Goal: Task Accomplishment & Management: Use online tool/utility

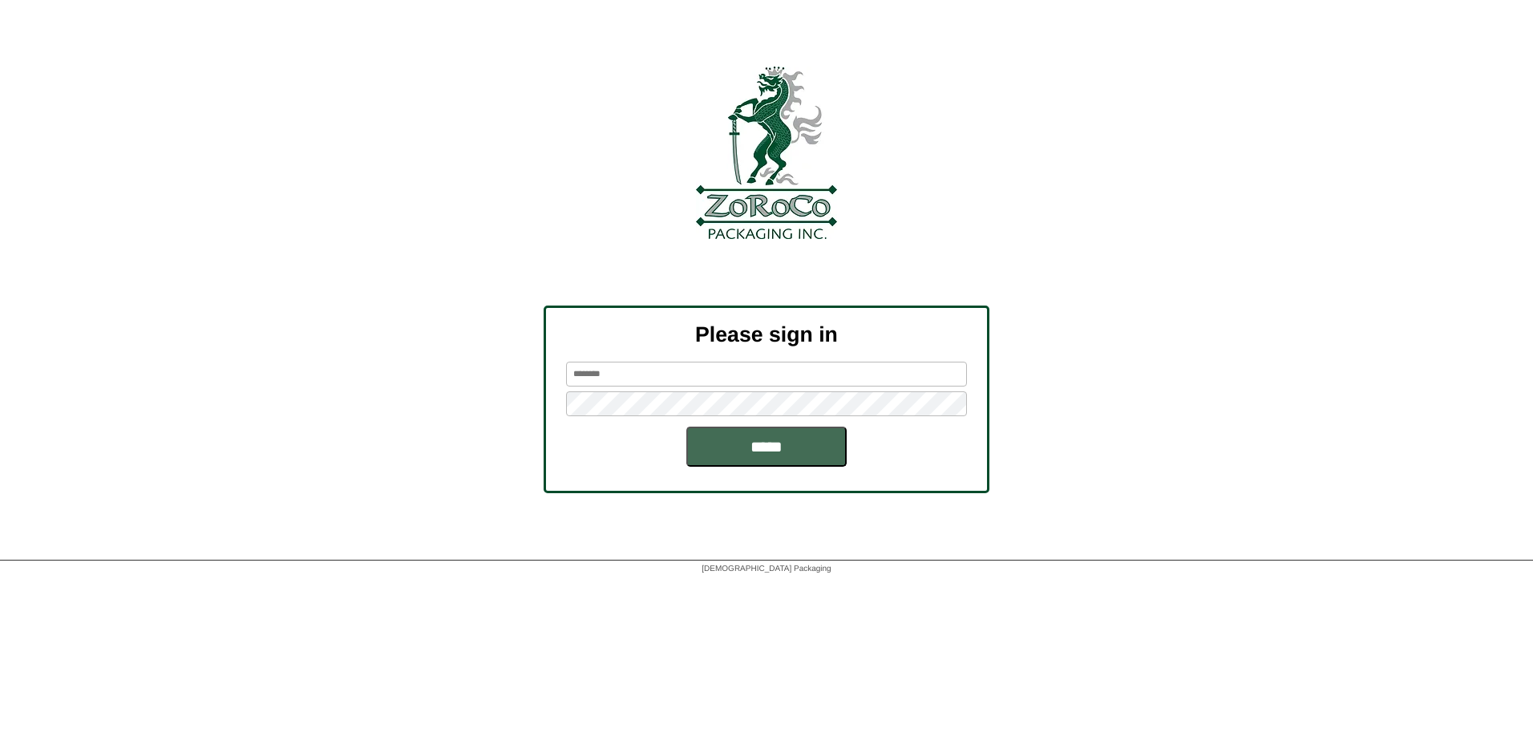
type input "******"
click at [781, 445] on input "*****" at bounding box center [766, 446] width 160 height 40
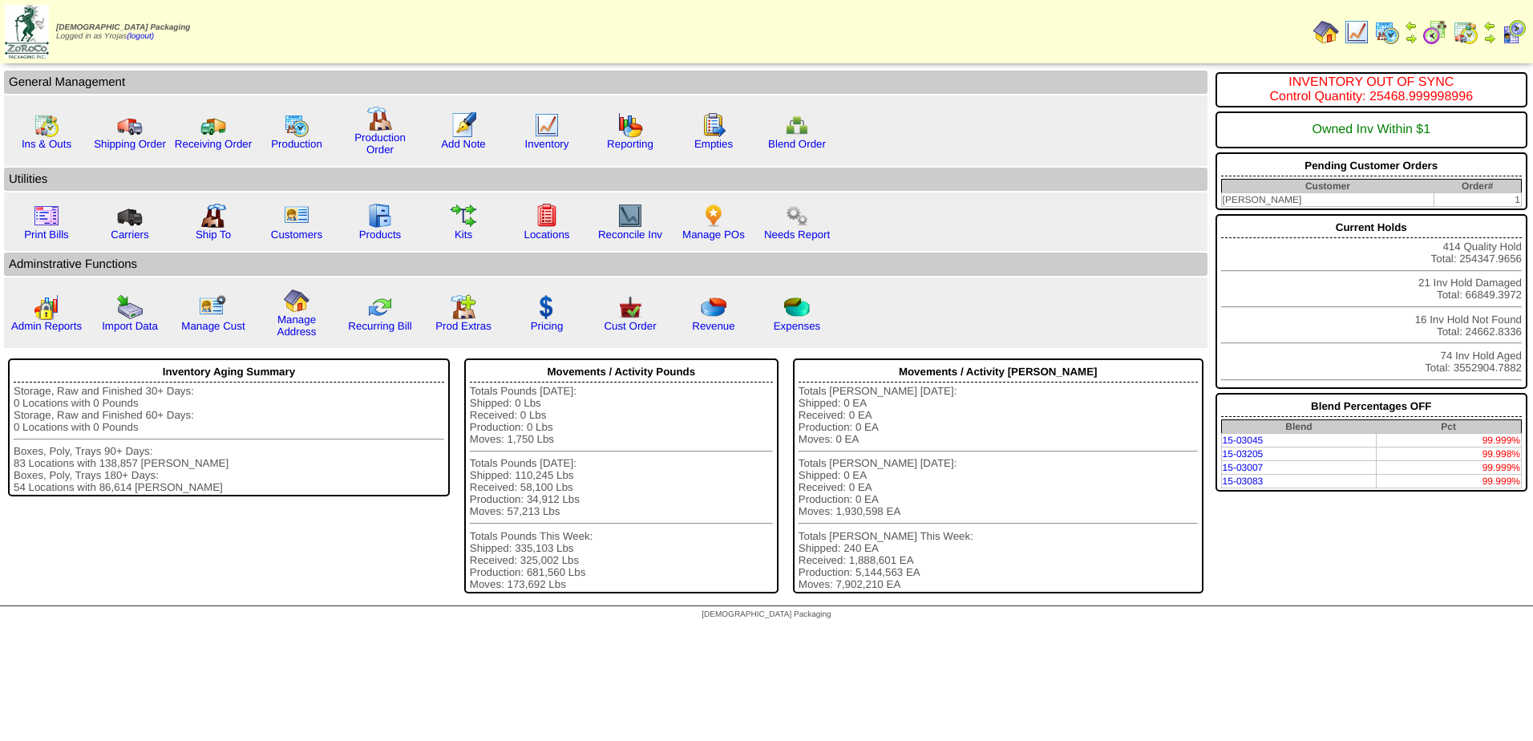
click at [1383, 32] on img at bounding box center [1387, 32] width 26 height 26
